Goal: Task Accomplishment & Management: Complete application form

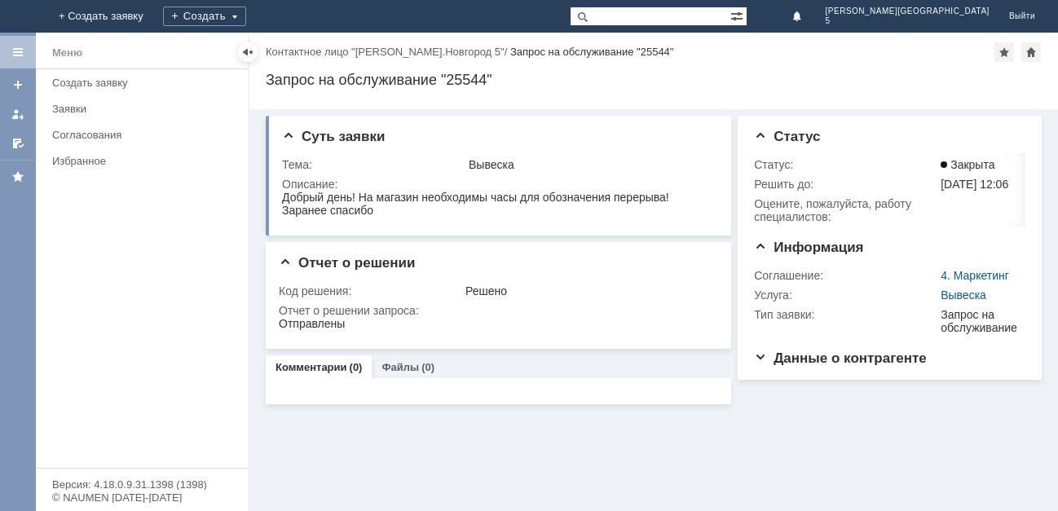
click at [20, 16] on img at bounding box center [20, 16] width 0 height 0
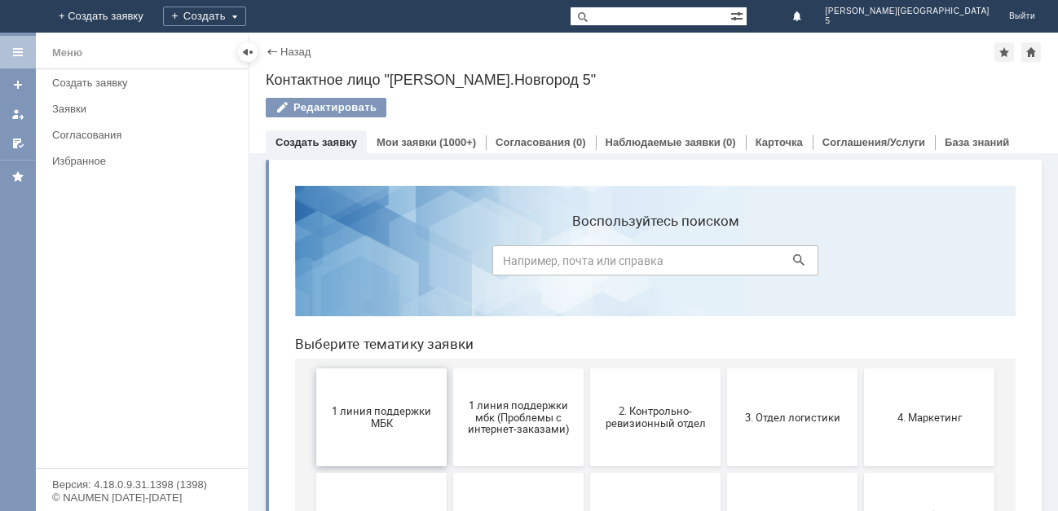
click at [362, 404] on button "1 линия поддержки МБК" at bounding box center [381, 417] width 130 height 98
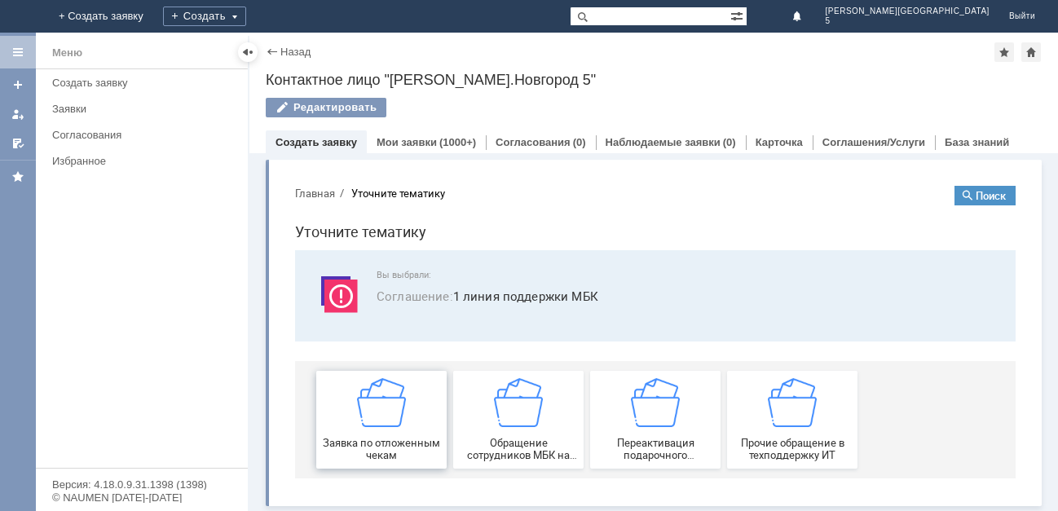
click at [408, 444] on span "Заявка по отложенным чекам" at bounding box center [381, 449] width 121 height 24
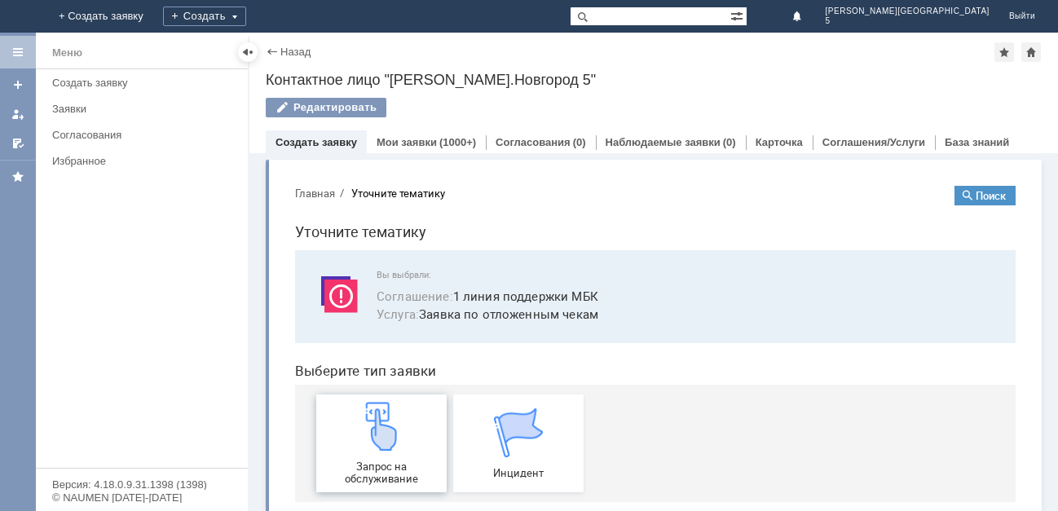
click at [408, 445] on div "Запрос на обслуживание" at bounding box center [381, 443] width 121 height 83
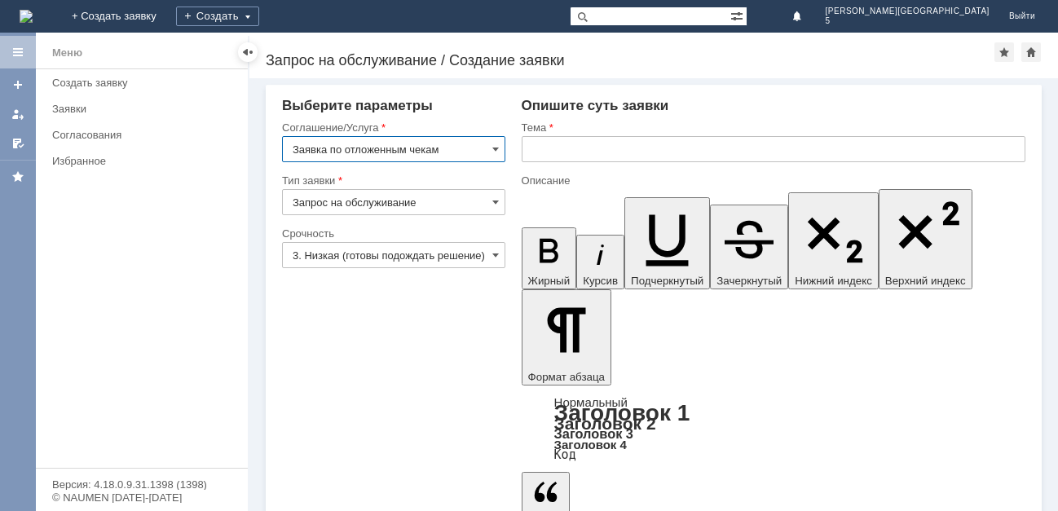
click at [571, 154] on input "text" at bounding box center [774, 149] width 504 height 26
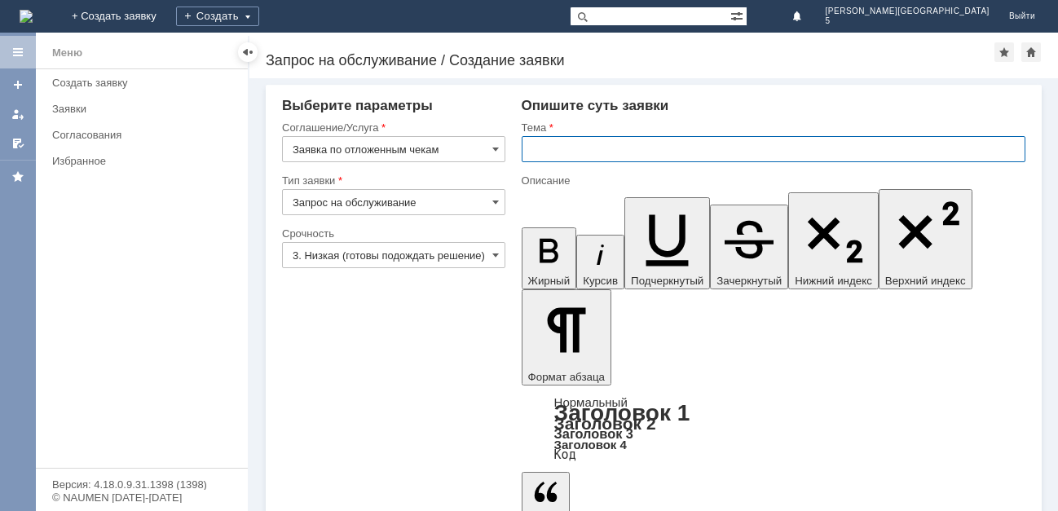
paste input "отложенные чеки [DATE]"
type input "отложенные чеки [DATE]"
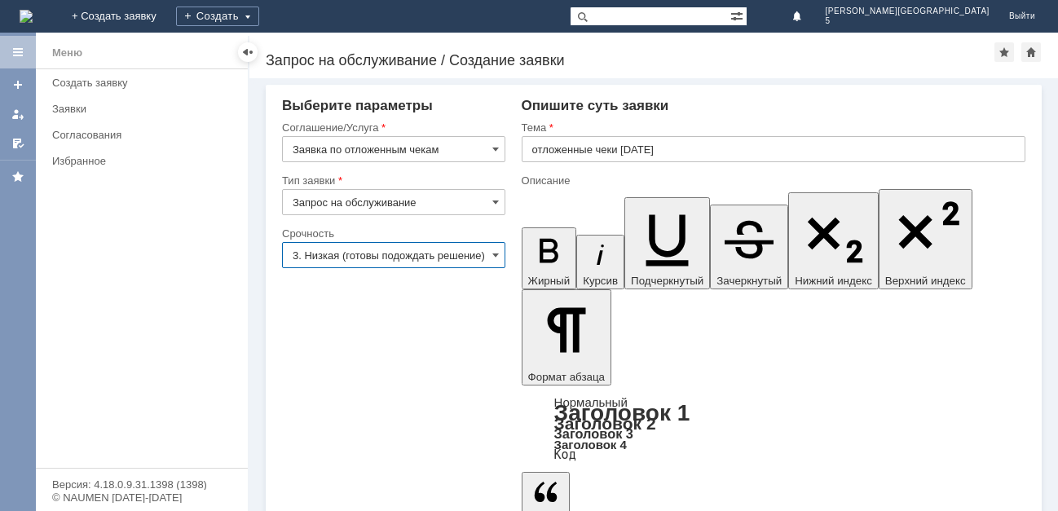
click at [460, 253] on input "3. Низкая (готовы подождать решение)" at bounding box center [393, 255] width 223 height 26
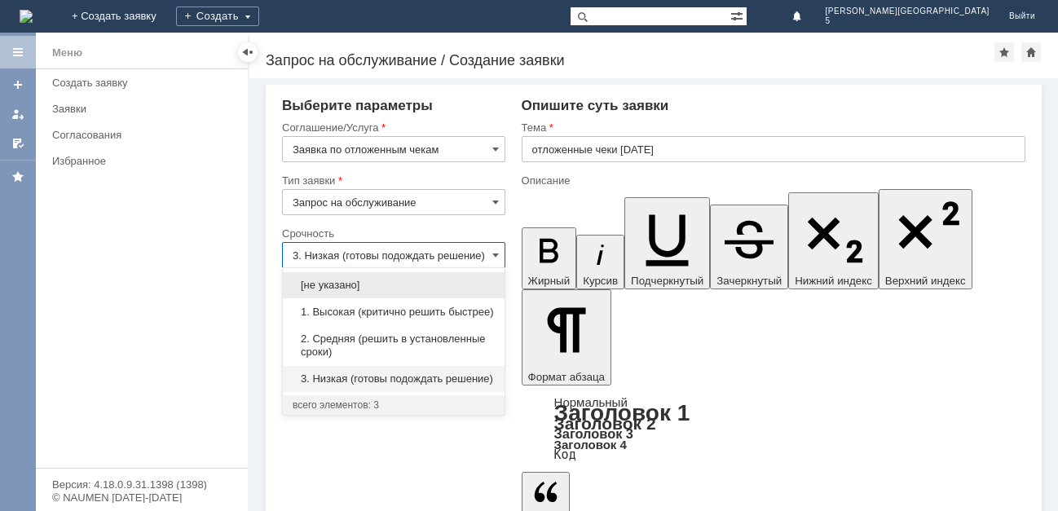
click at [380, 357] on span "2. Средняя (решить в установленные сроки)" at bounding box center [394, 346] width 202 height 26
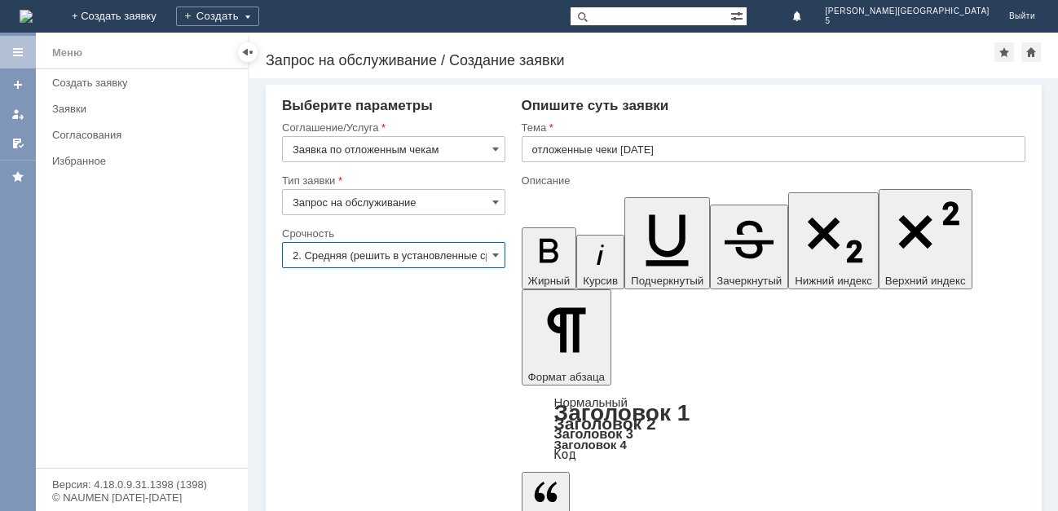
type input "2. Средняя (решить в установленные сроки)"
drag, startPoint x: 592, startPoint y: 370, endPoint x: 579, endPoint y: 371, distance: 13.1
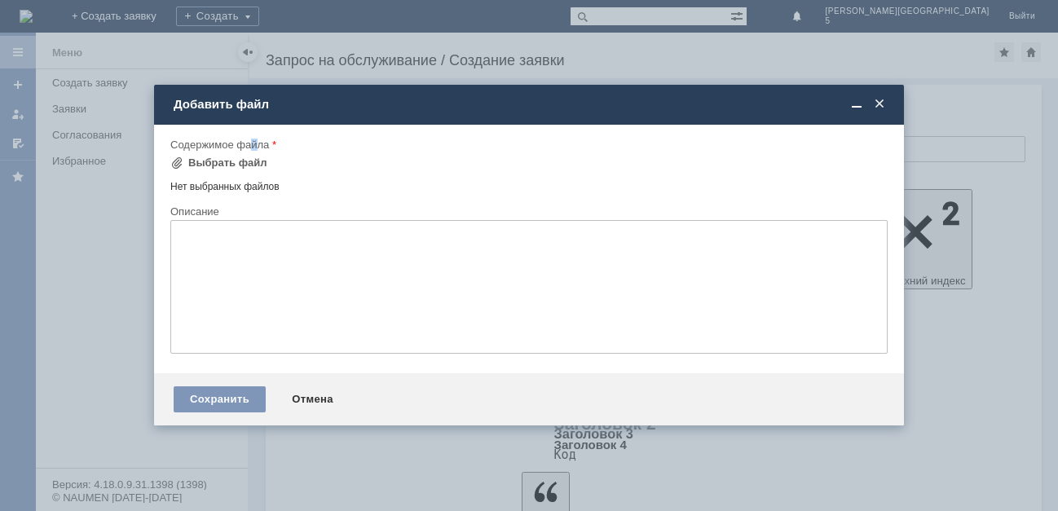
click at [254, 148] on div "Содержимое файла" at bounding box center [527, 144] width 714 height 11
click at [246, 162] on div "Выбрать файл" at bounding box center [227, 163] width 79 height 13
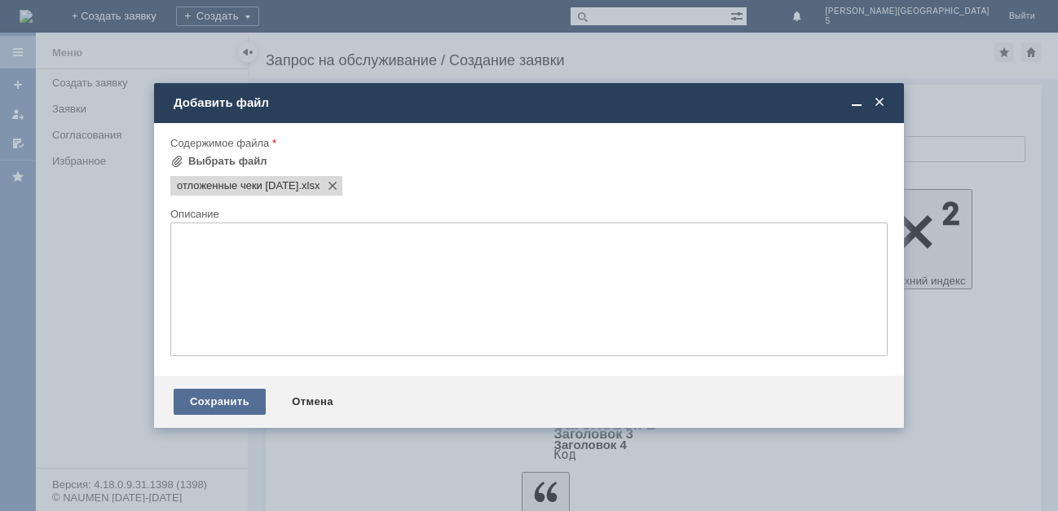
click at [213, 406] on div "Сохранить" at bounding box center [220, 402] width 92 height 26
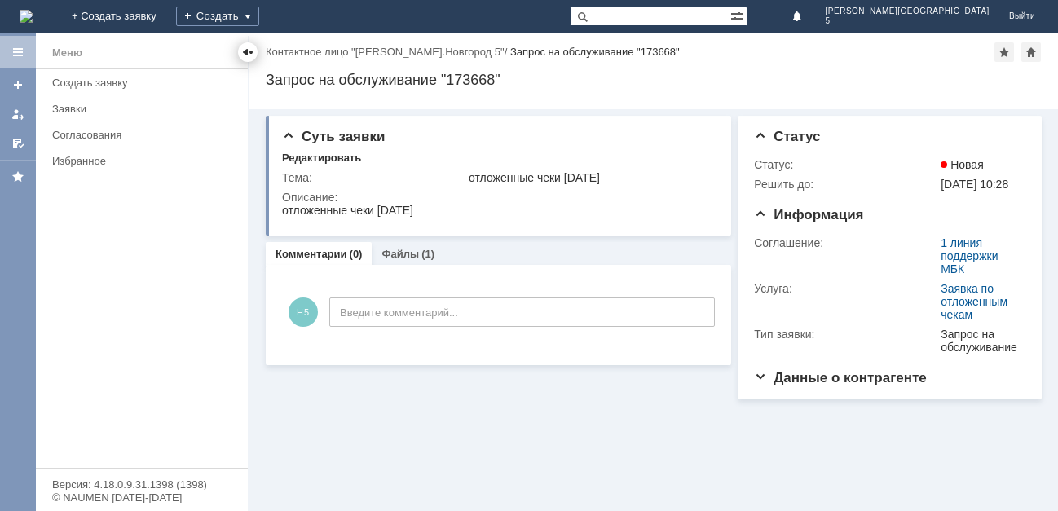
click at [253, 60] on div at bounding box center [248, 52] width 20 height 20
